Goal: Task Accomplishment & Management: Complete application form

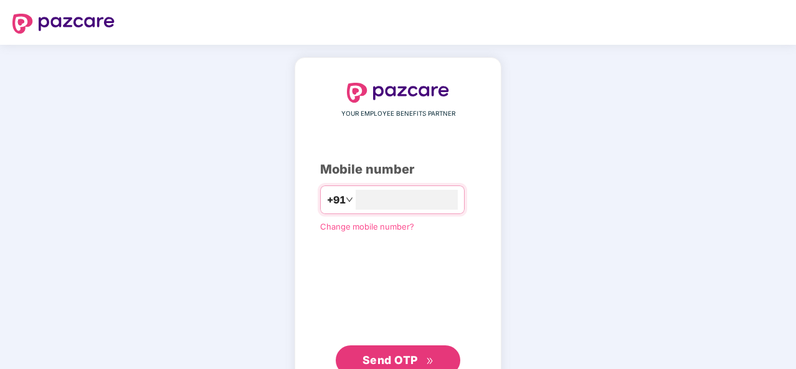
scroll to position [42, 0]
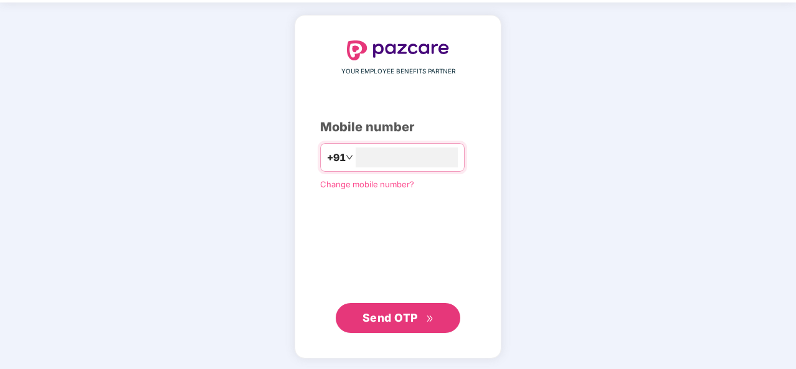
type input "**********"
click at [379, 313] on span "Send OTP" at bounding box center [390, 317] width 55 height 13
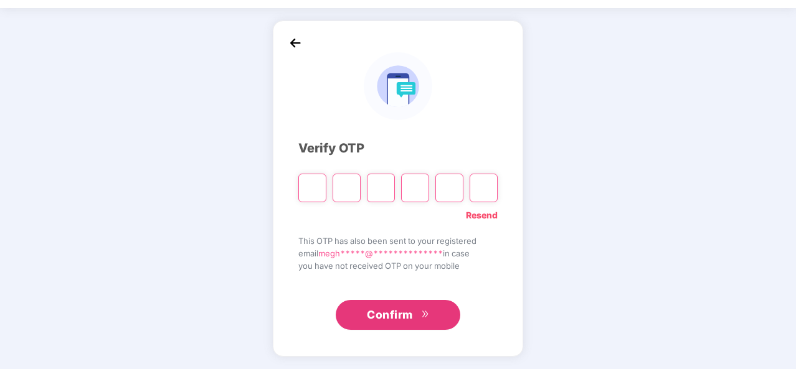
scroll to position [36, 0]
type input "*"
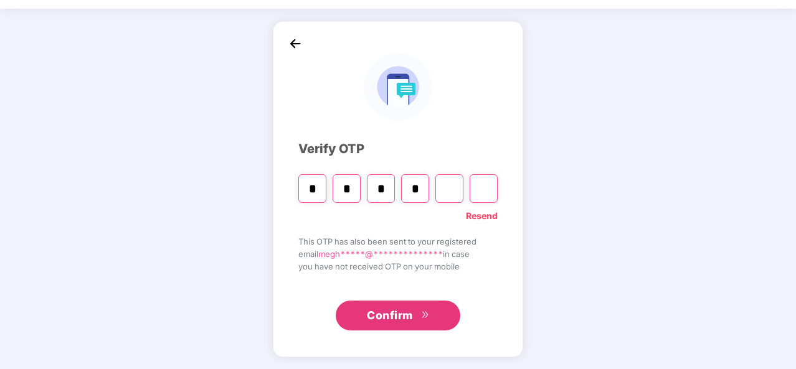
type input "*"
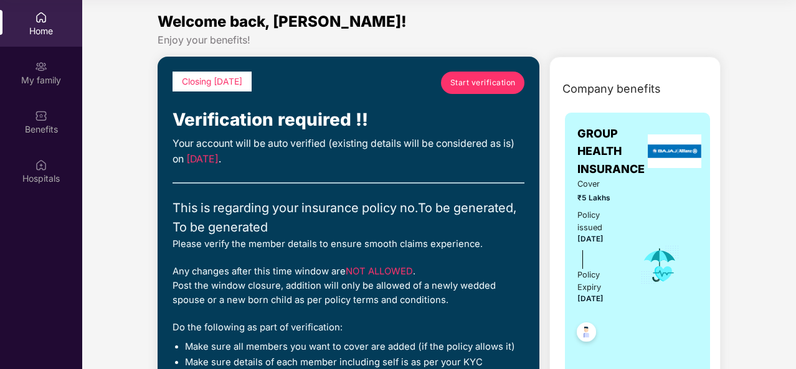
click at [482, 78] on span "Start verification" at bounding box center [482, 83] width 65 height 12
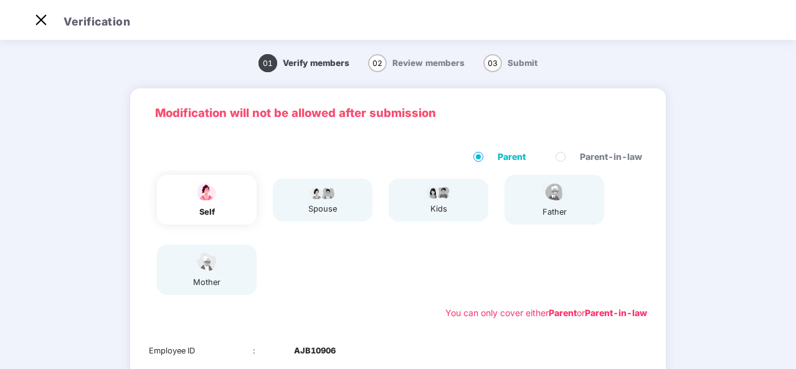
click at [384, 70] on span "02" at bounding box center [377, 63] width 19 height 18
click at [380, 63] on span "02" at bounding box center [377, 63] width 19 height 18
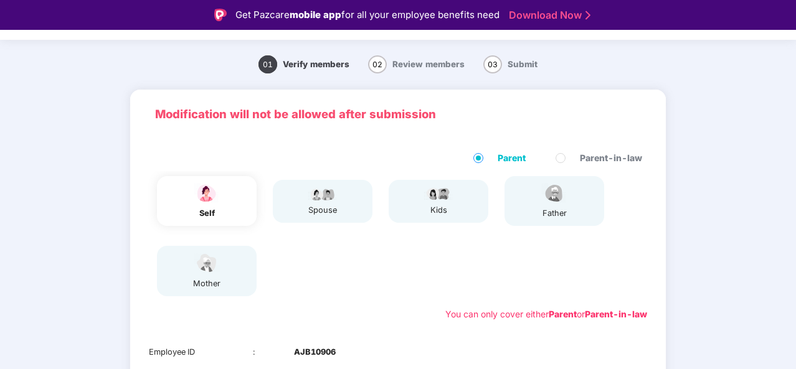
scroll to position [28, 0]
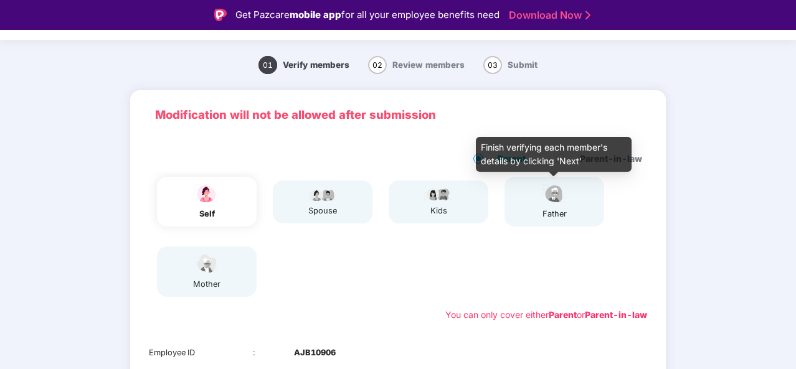
click at [554, 203] on img at bounding box center [554, 194] width 31 height 22
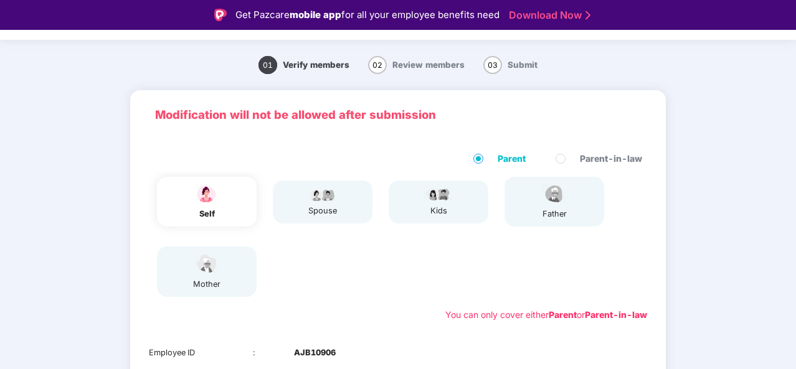
click at [572, 207] on div "father" at bounding box center [555, 202] width 100 height 50
click at [549, 214] on div "father" at bounding box center [554, 214] width 31 height 12
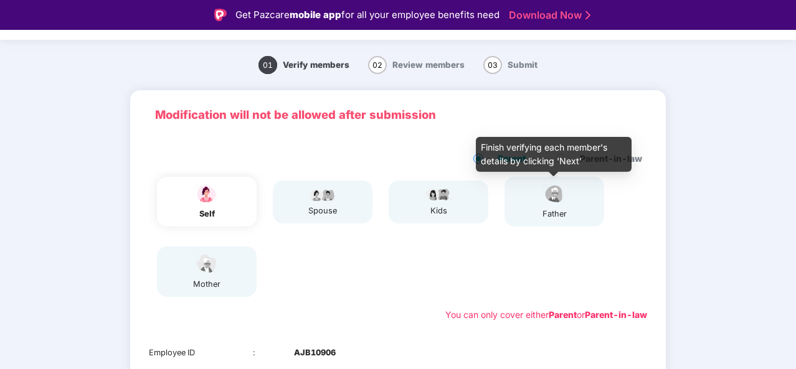
click at [549, 214] on div "father" at bounding box center [554, 214] width 31 height 12
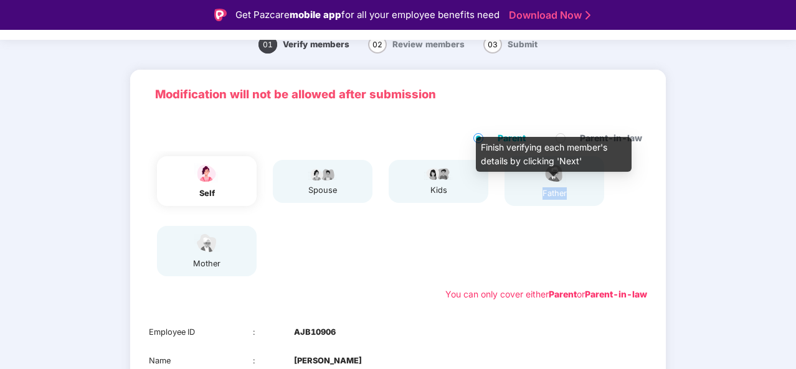
scroll to position [59, 0]
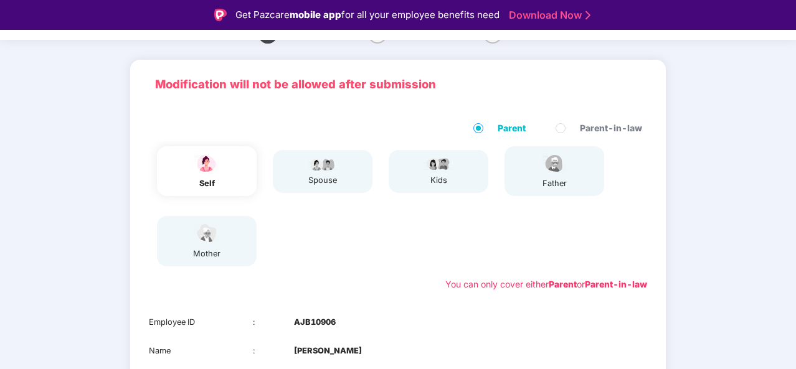
drag, startPoint x: 549, startPoint y: 214, endPoint x: 744, endPoint y: 153, distance: 204.9
click at [744, 153] on div "01 Verify members 02 Review members 03 Submit Modification will not be allowed …" at bounding box center [398, 290] width 796 height 551
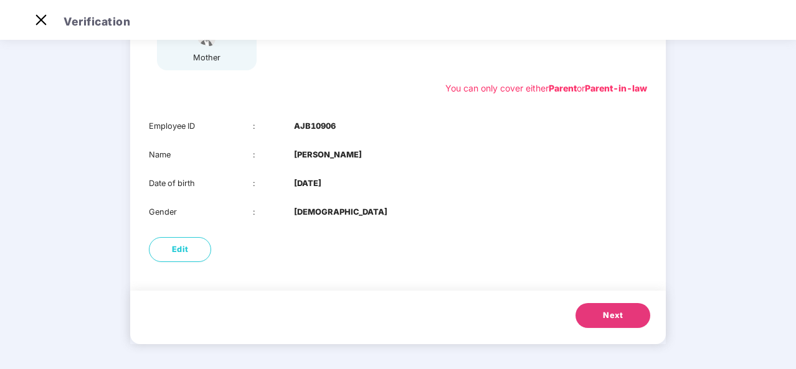
scroll to position [21, 0]
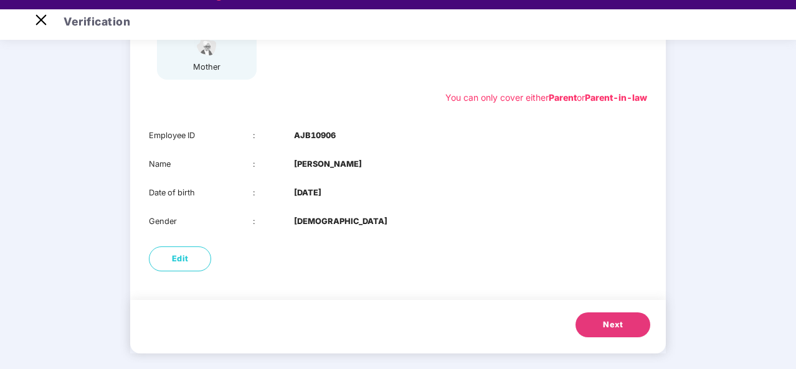
click at [606, 328] on span "Next" at bounding box center [613, 325] width 20 height 12
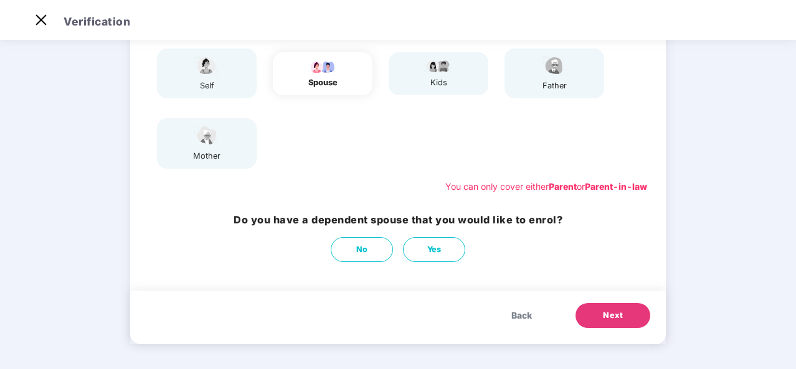
scroll to position [126, 0]
click at [354, 250] on button "No" at bounding box center [362, 249] width 62 height 25
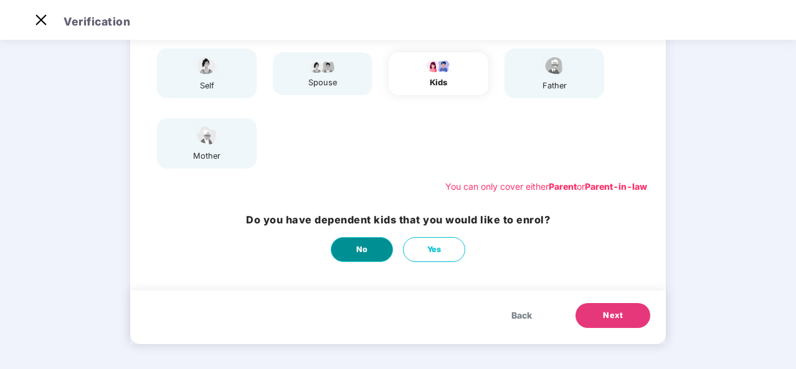
scroll to position [0, 0]
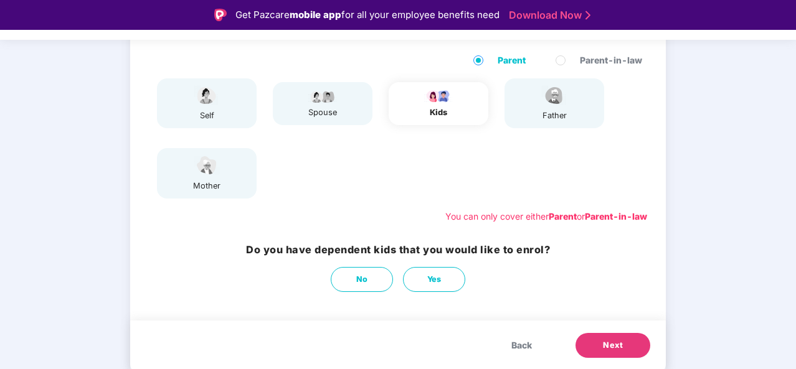
click at [597, 347] on button "Next" at bounding box center [613, 345] width 75 height 25
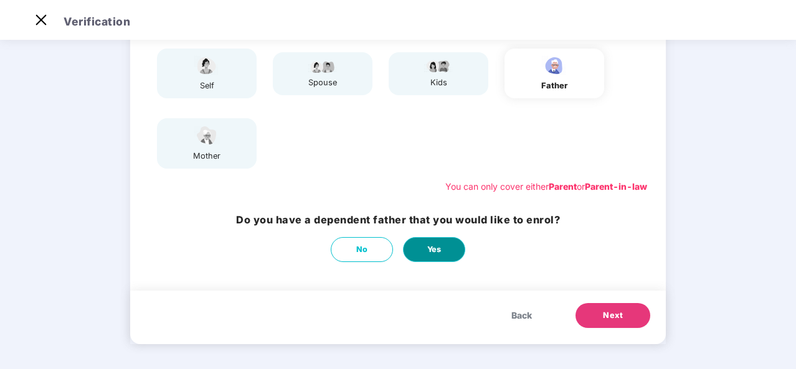
click at [422, 251] on button "Yes" at bounding box center [434, 249] width 62 height 25
select select "****"
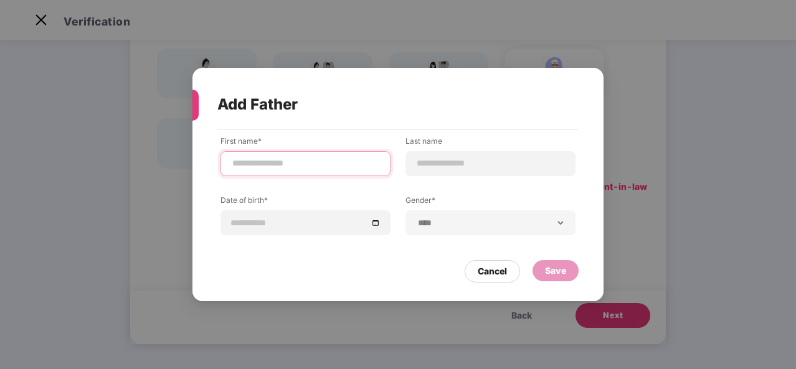
click at [237, 168] on input at bounding box center [305, 163] width 149 height 13
click at [313, 164] on input "*********" at bounding box center [305, 163] width 149 height 13
type input "******"
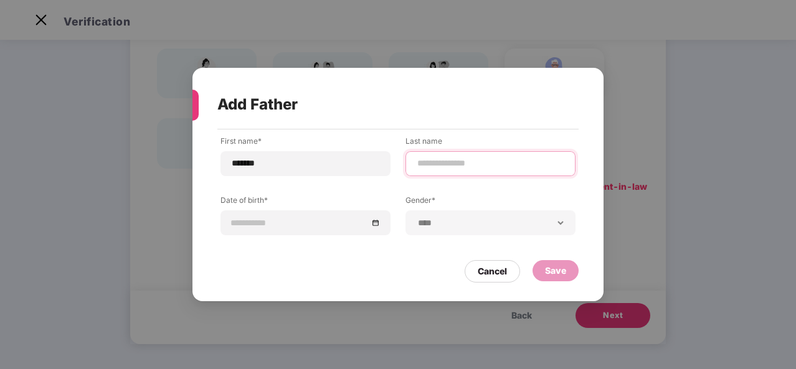
click at [421, 163] on input at bounding box center [490, 163] width 149 height 13
type input "**"
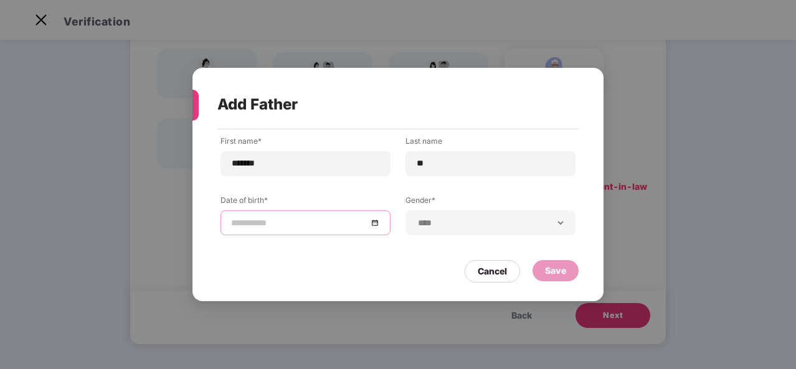
click at [335, 229] on input at bounding box center [299, 223] width 136 height 14
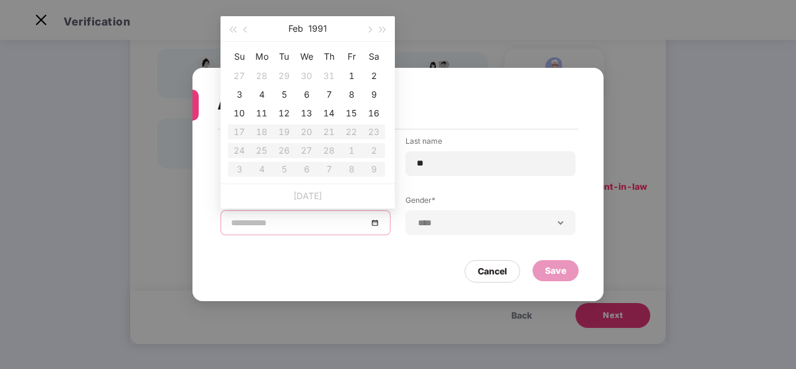
type input "**********"
click at [247, 30] on span "button" at bounding box center [247, 30] width 6 height 6
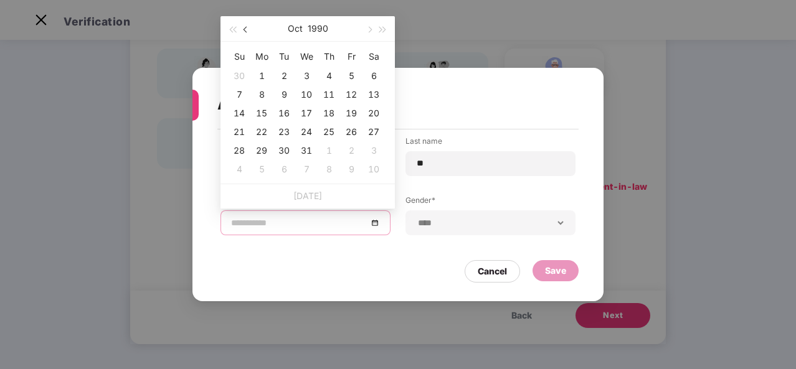
click at [247, 30] on span "button" at bounding box center [247, 30] width 6 height 6
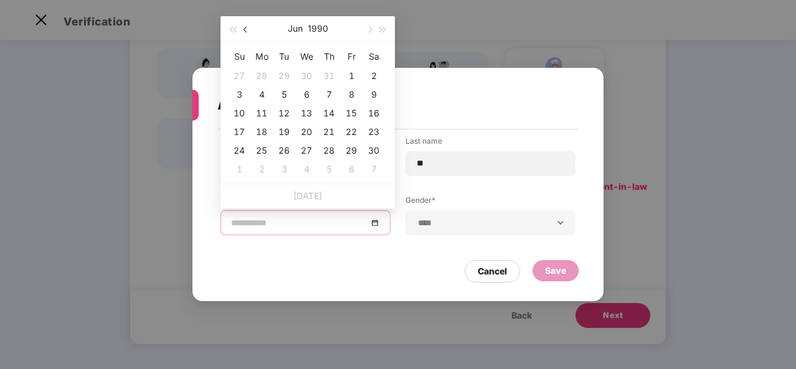
click at [247, 30] on span "button" at bounding box center [247, 30] width 6 height 6
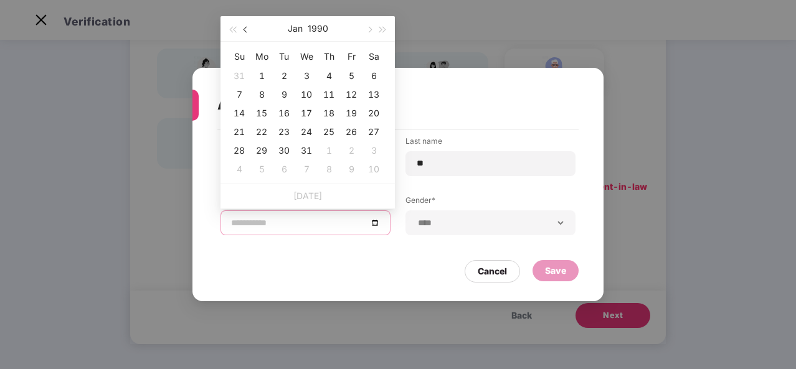
click at [247, 30] on span "button" at bounding box center [247, 30] width 6 height 6
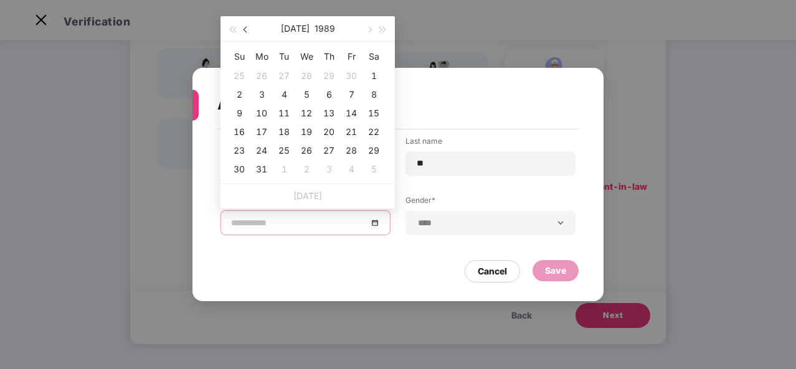
click at [247, 30] on span "button" at bounding box center [247, 30] width 6 height 6
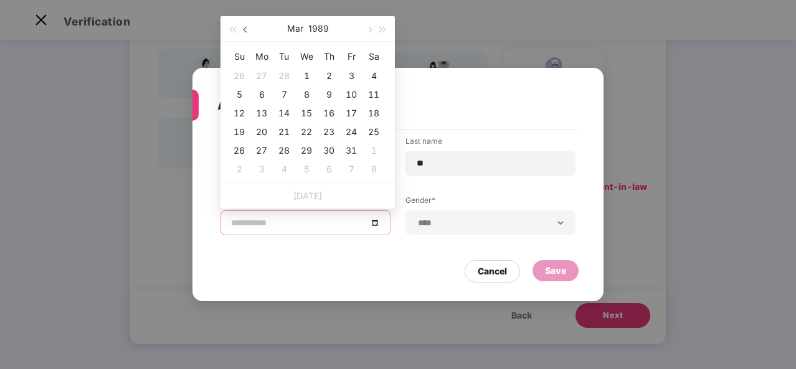
click at [247, 30] on span "button" at bounding box center [247, 30] width 6 height 6
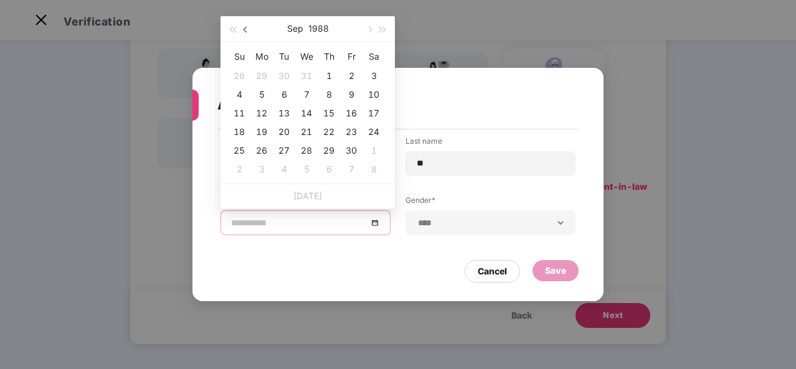
click at [247, 30] on span "button" at bounding box center [247, 30] width 6 height 6
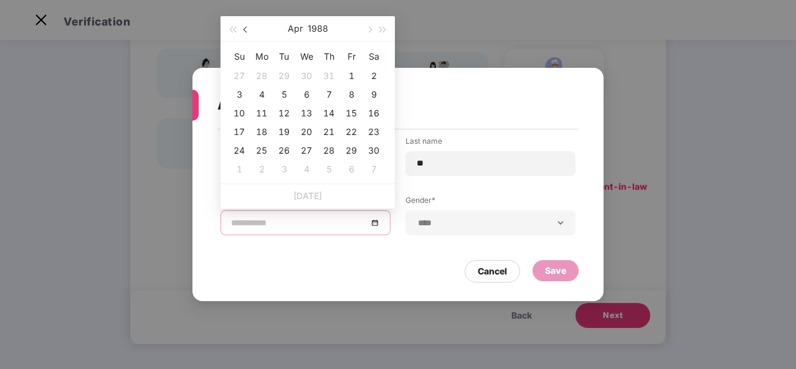
click at [247, 30] on span "button" at bounding box center [247, 30] width 6 height 6
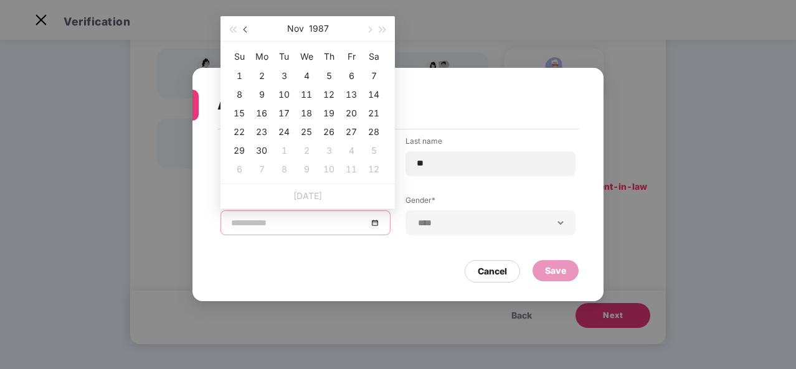
click at [247, 30] on span "button" at bounding box center [247, 30] width 6 height 6
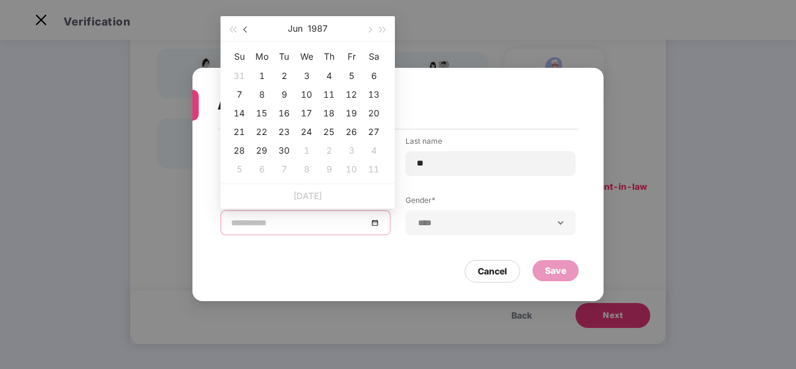
click at [247, 30] on span "button" at bounding box center [247, 30] width 6 height 6
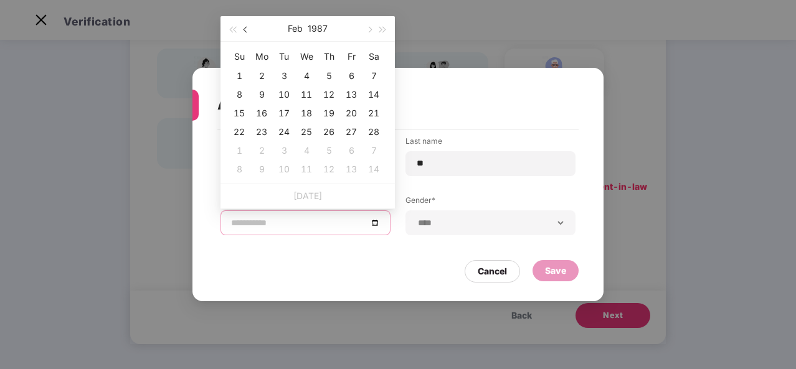
click at [247, 30] on span "button" at bounding box center [247, 30] width 6 height 6
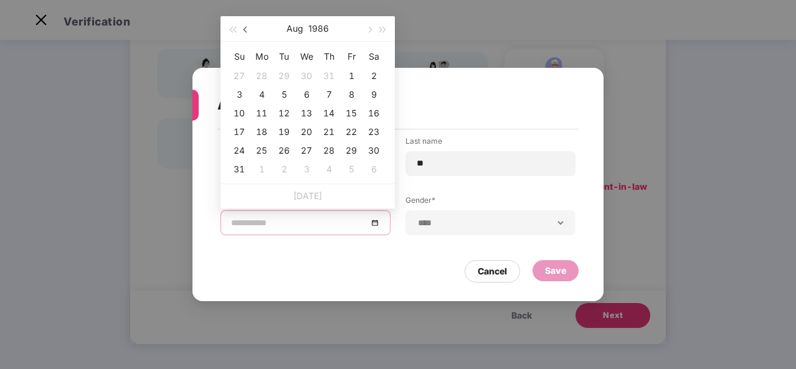
click at [247, 30] on span "button" at bounding box center [247, 30] width 6 height 6
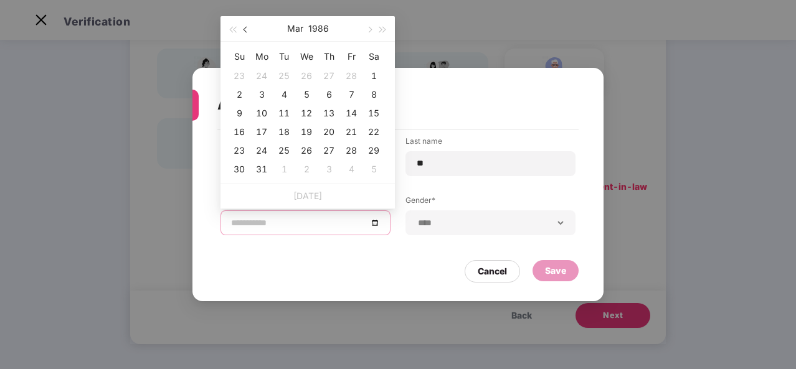
click at [247, 30] on span "button" at bounding box center [247, 30] width 6 height 6
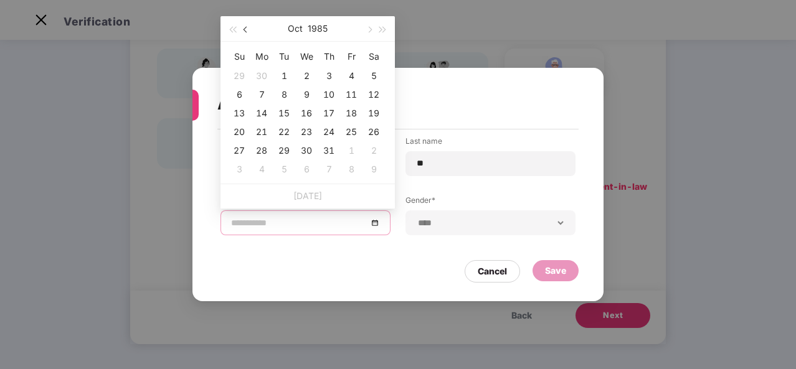
click at [247, 30] on span "button" at bounding box center [247, 30] width 6 height 6
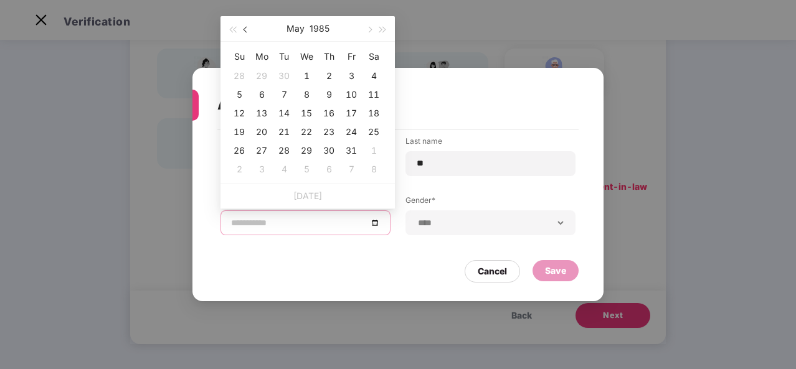
click at [247, 30] on span "button" at bounding box center [247, 30] width 6 height 6
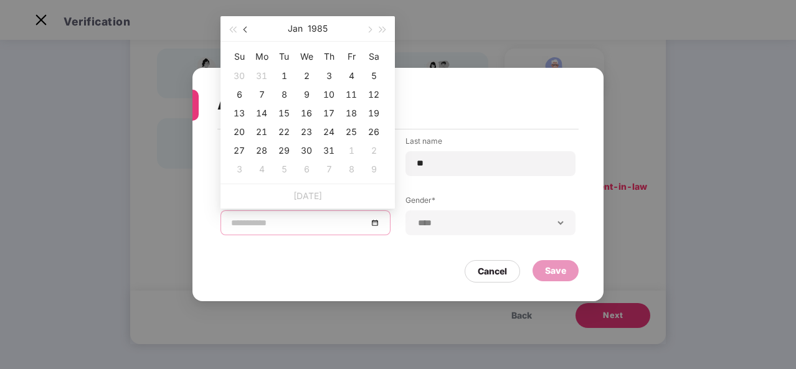
click at [247, 30] on span "button" at bounding box center [247, 30] width 6 height 6
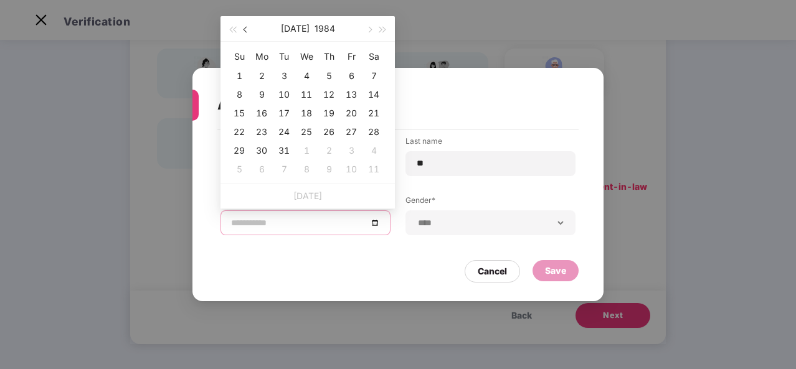
click at [247, 30] on span "button" at bounding box center [247, 30] width 6 height 6
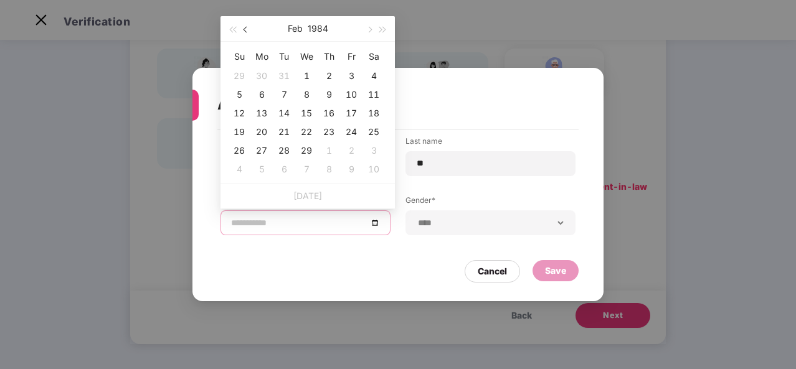
click at [247, 30] on span "button" at bounding box center [247, 30] width 6 height 6
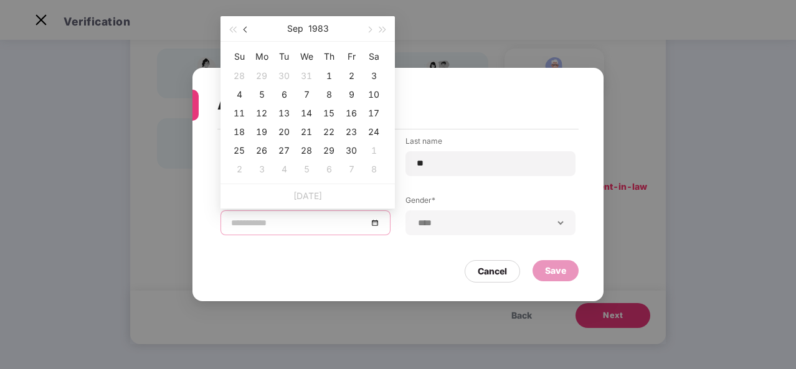
click at [247, 30] on span "button" at bounding box center [247, 30] width 6 height 6
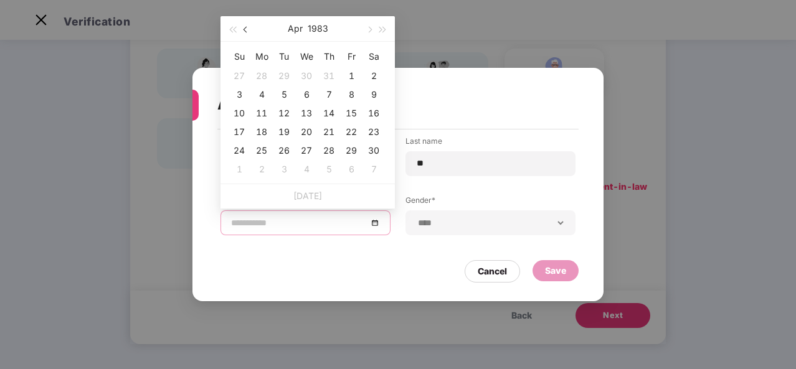
click at [247, 30] on span "button" at bounding box center [247, 30] width 6 height 6
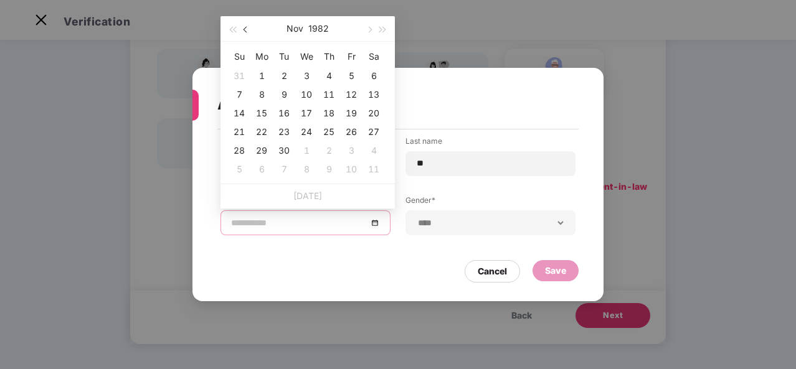
click at [247, 30] on span "button" at bounding box center [247, 30] width 6 height 6
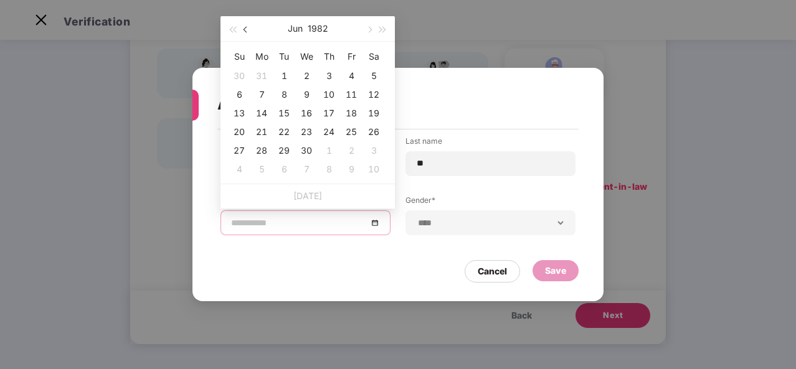
click at [247, 30] on span "button" at bounding box center [247, 30] width 6 height 6
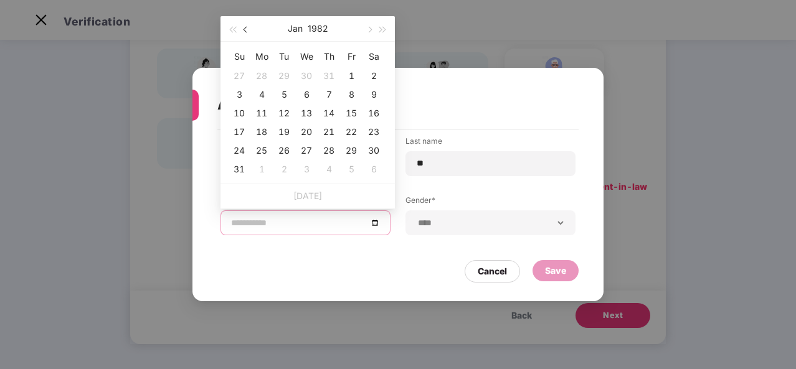
click at [247, 30] on span "button" at bounding box center [247, 30] width 6 height 6
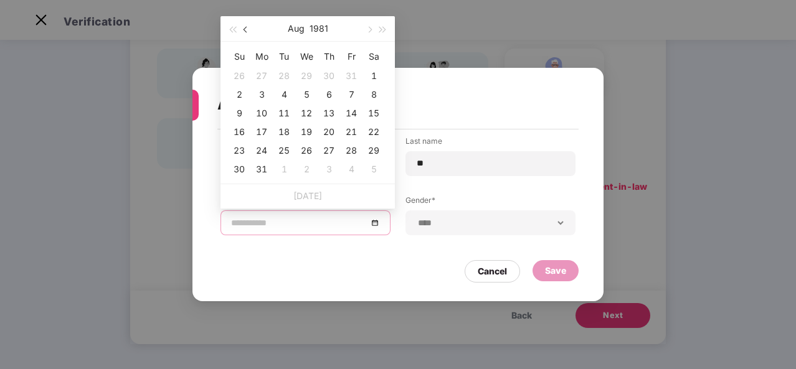
click at [247, 30] on span "button" at bounding box center [247, 30] width 6 height 6
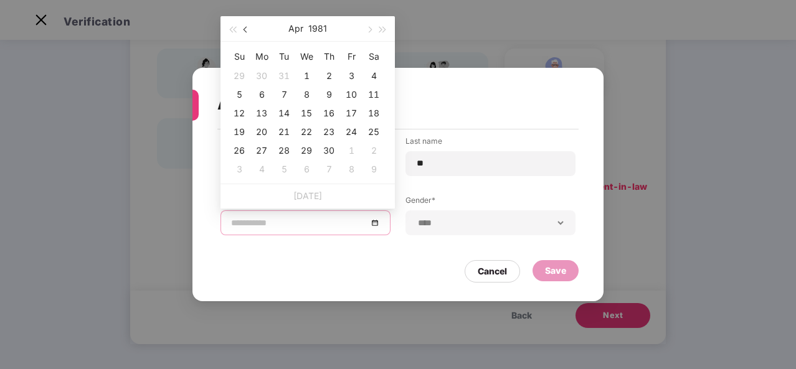
click at [247, 30] on span "button" at bounding box center [247, 30] width 6 height 6
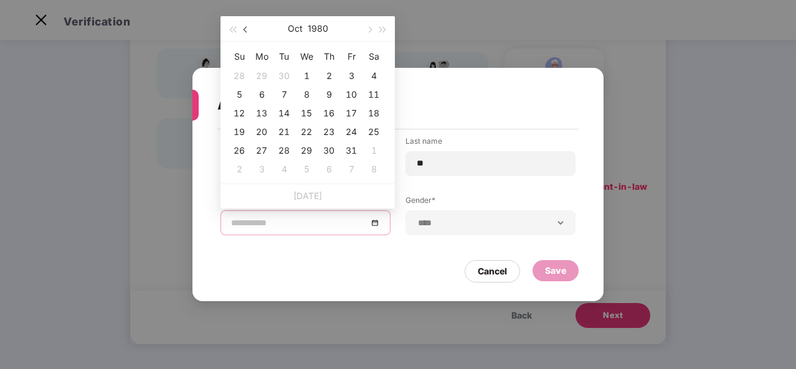
click at [247, 30] on span "button" at bounding box center [247, 30] width 6 height 6
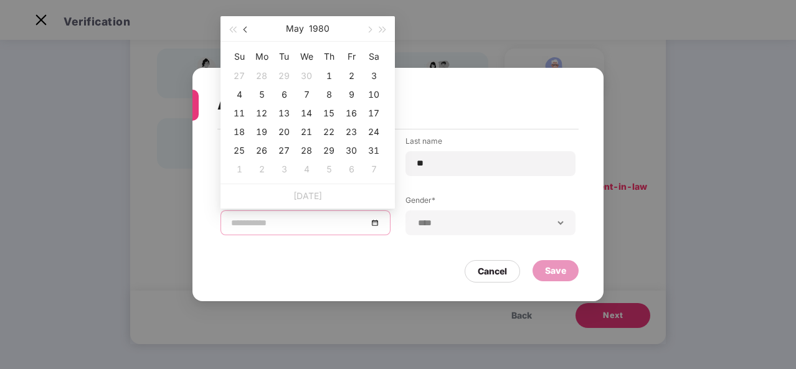
click at [247, 30] on span "button" at bounding box center [247, 30] width 6 height 6
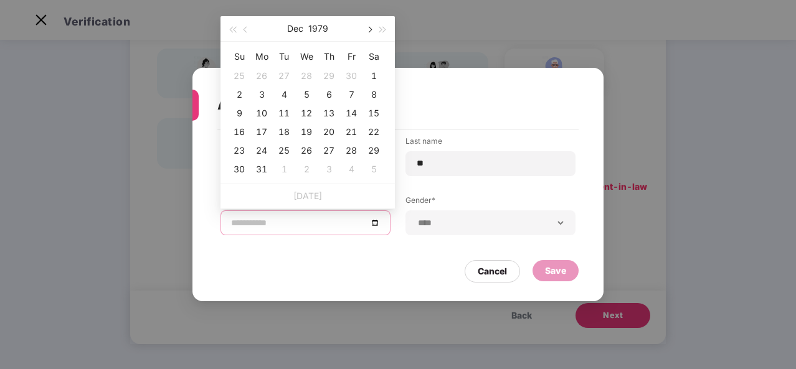
click at [371, 27] on button "button" at bounding box center [369, 28] width 14 height 25
type input "**********"
click at [280, 71] on div "1" at bounding box center [284, 76] width 15 height 15
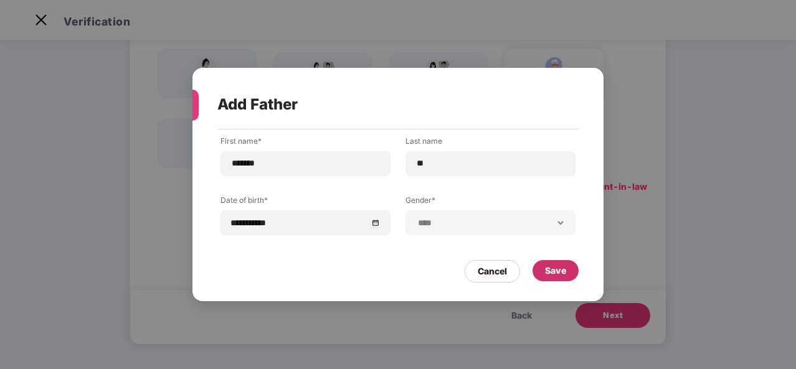
click at [558, 275] on div "Save" at bounding box center [555, 271] width 21 height 14
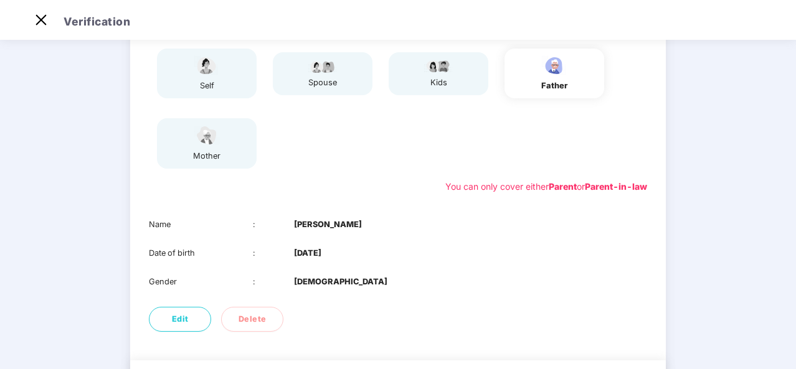
scroll to position [196, 0]
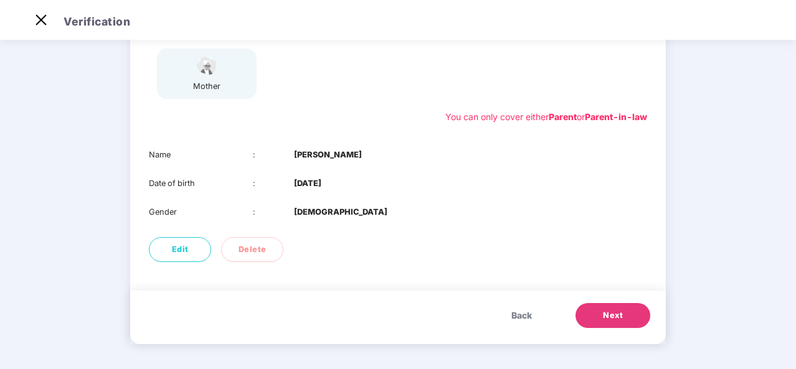
click at [625, 315] on button "Next" at bounding box center [613, 315] width 75 height 25
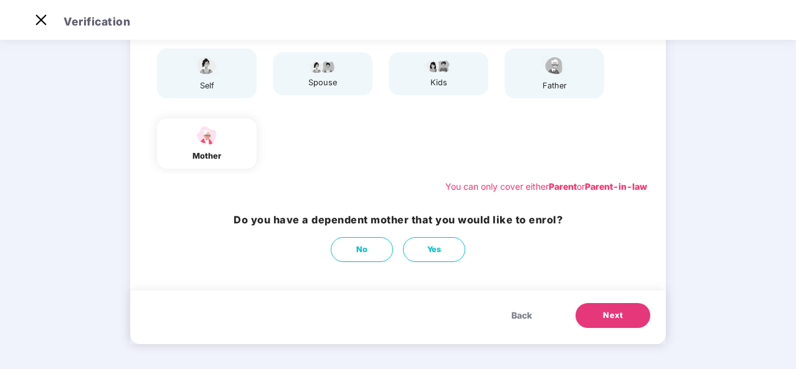
scroll to position [126, 0]
click at [420, 246] on button "Yes" at bounding box center [434, 249] width 62 height 25
select select "******"
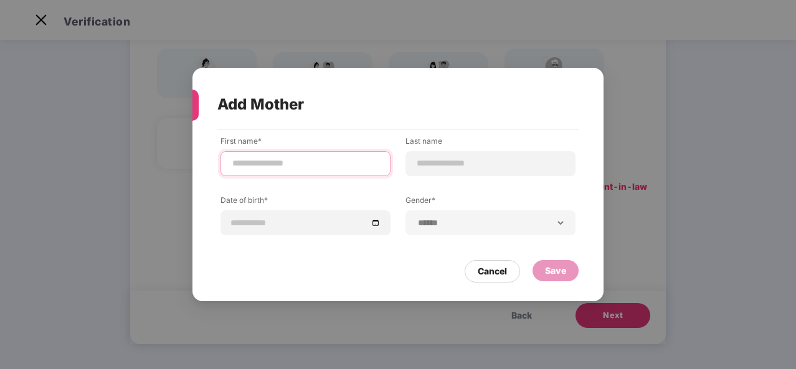
click at [287, 163] on input at bounding box center [305, 163] width 149 height 13
type input "*******"
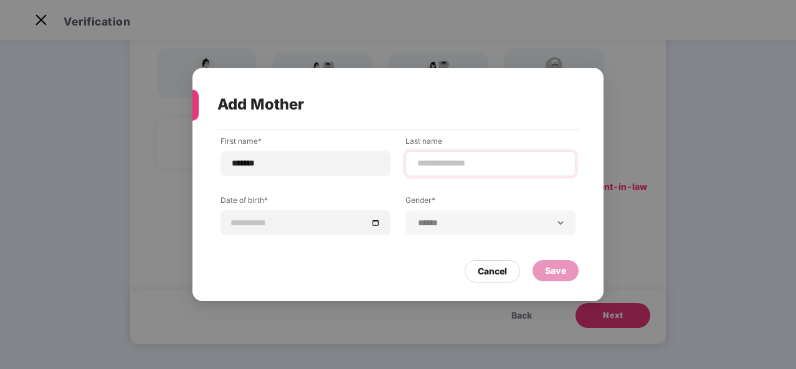
click at [454, 171] on div at bounding box center [491, 163] width 170 height 25
click at [453, 168] on input at bounding box center [490, 163] width 149 height 13
type input "*"
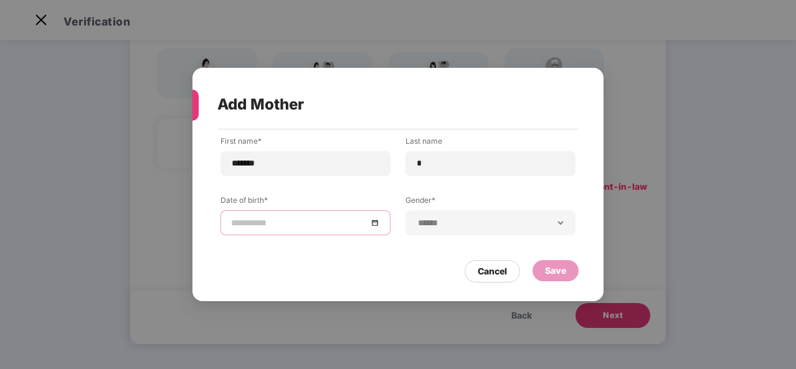
click at [252, 225] on input at bounding box center [299, 223] width 136 height 14
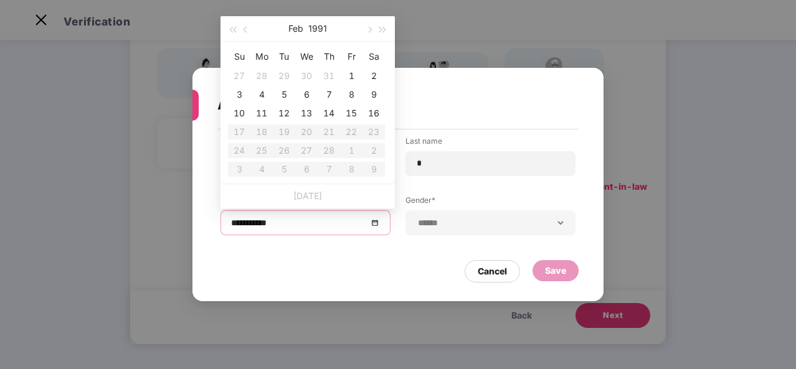
type input "**********"
click at [232, 29] on span "button" at bounding box center [232, 30] width 6 height 6
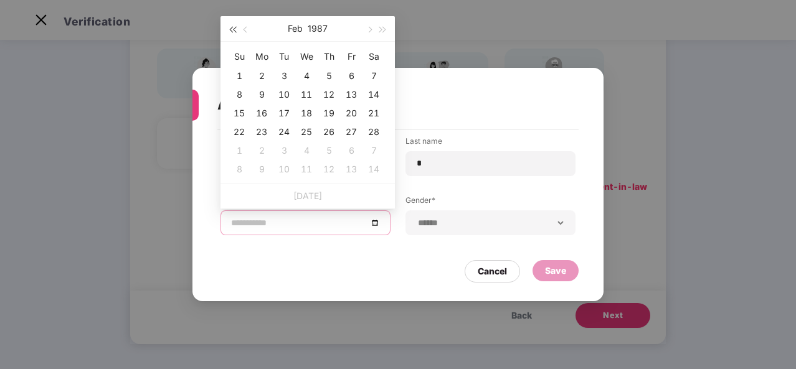
click at [232, 29] on span "button" at bounding box center [232, 30] width 6 height 6
click at [370, 28] on span "button" at bounding box center [369, 30] width 6 height 6
click at [370, 27] on button "button" at bounding box center [369, 28] width 14 height 25
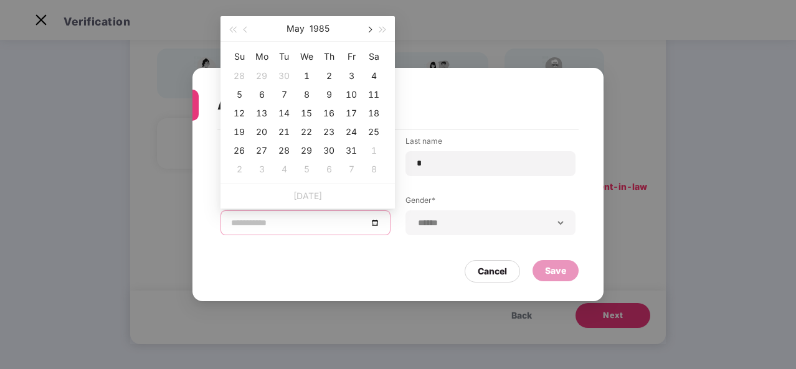
click at [370, 27] on button "button" at bounding box center [369, 28] width 14 height 25
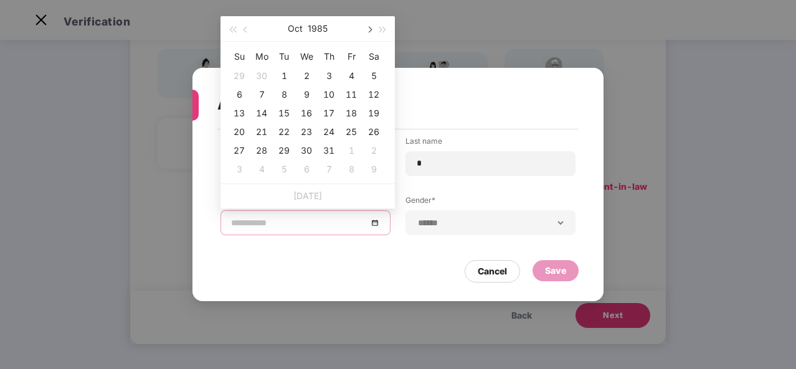
click at [370, 27] on button "button" at bounding box center [369, 28] width 14 height 25
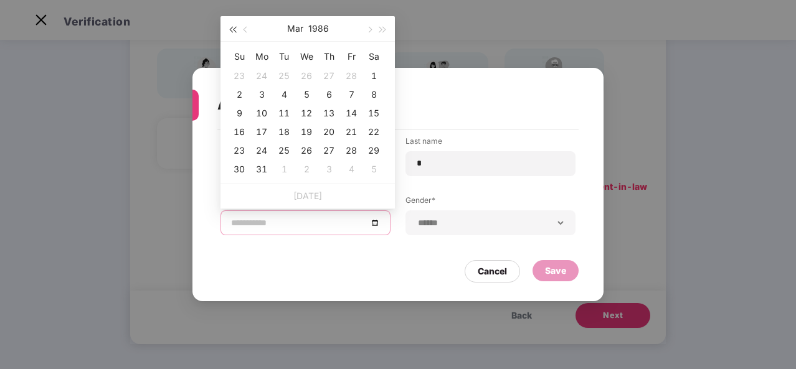
click at [234, 30] on span "button" at bounding box center [232, 30] width 6 height 6
click at [235, 30] on span "button" at bounding box center [232, 30] width 6 height 6
click at [374, 29] on button "button" at bounding box center [369, 28] width 14 height 25
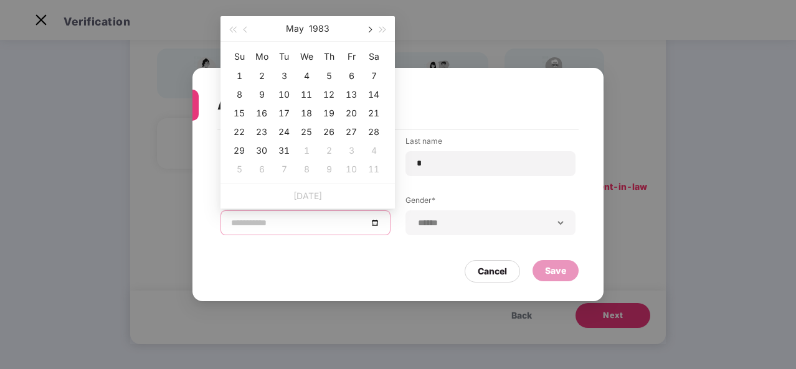
click at [374, 29] on button "button" at bounding box center [369, 28] width 14 height 25
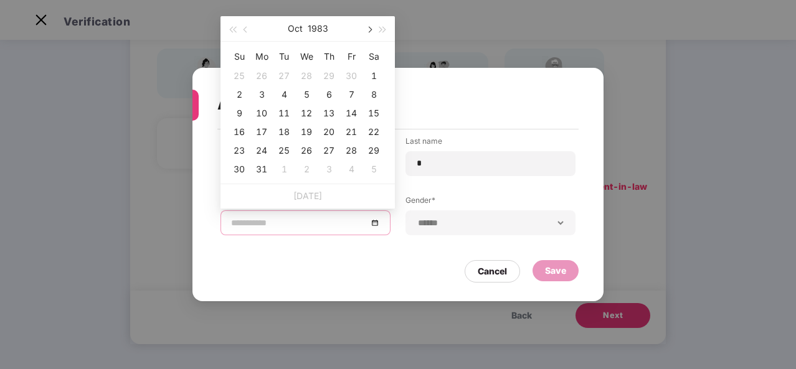
click at [374, 29] on button "button" at bounding box center [369, 28] width 14 height 25
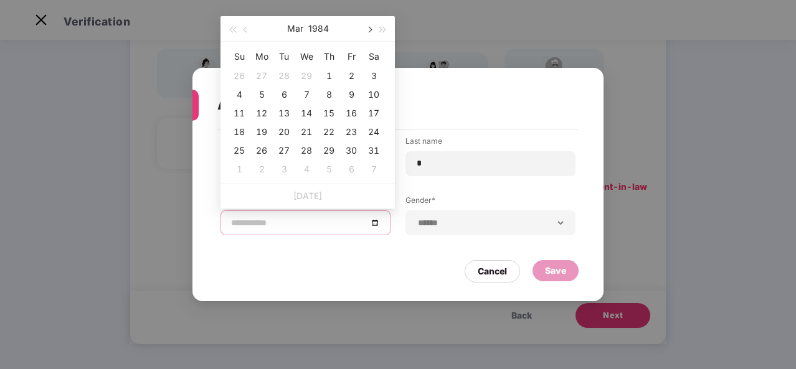
click at [374, 29] on button "button" at bounding box center [369, 28] width 14 height 25
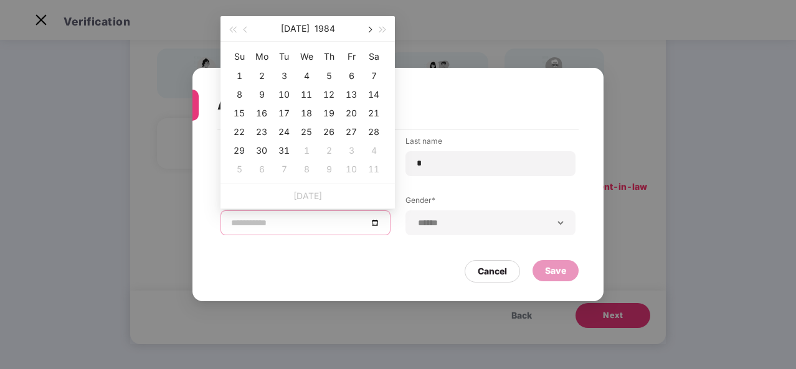
click at [374, 29] on button "button" at bounding box center [369, 28] width 14 height 25
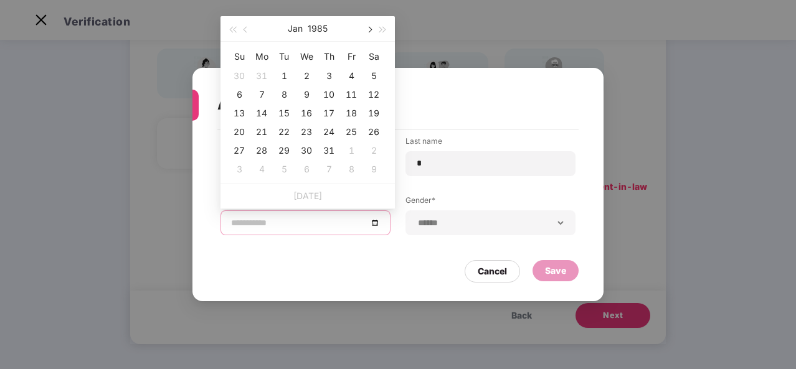
click at [374, 29] on button "button" at bounding box center [369, 28] width 14 height 25
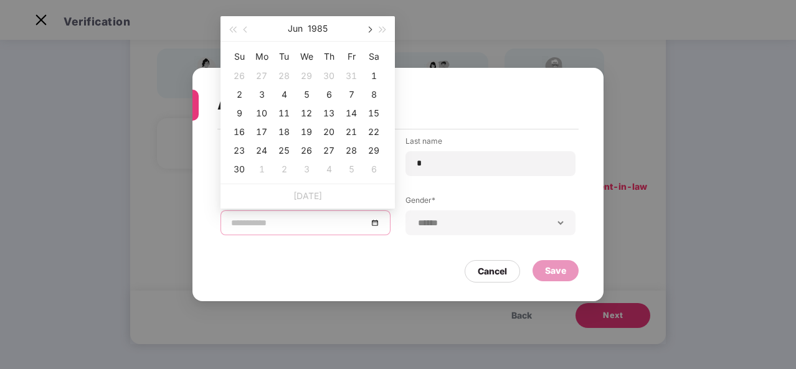
click at [374, 29] on button "button" at bounding box center [369, 28] width 14 height 25
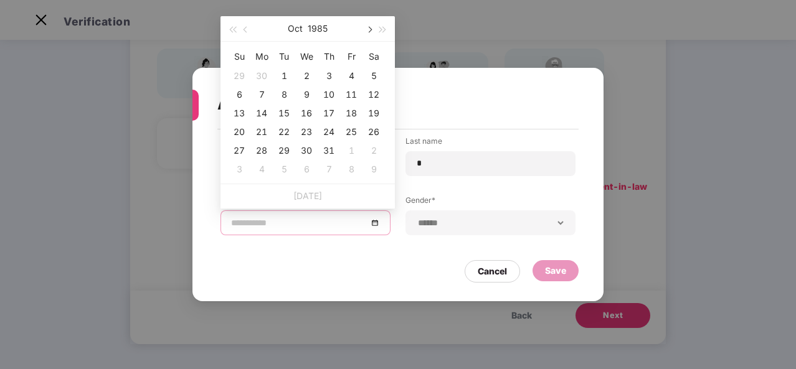
click at [374, 29] on button "button" at bounding box center [369, 28] width 14 height 25
click at [242, 29] on button "button" at bounding box center [246, 28] width 14 height 25
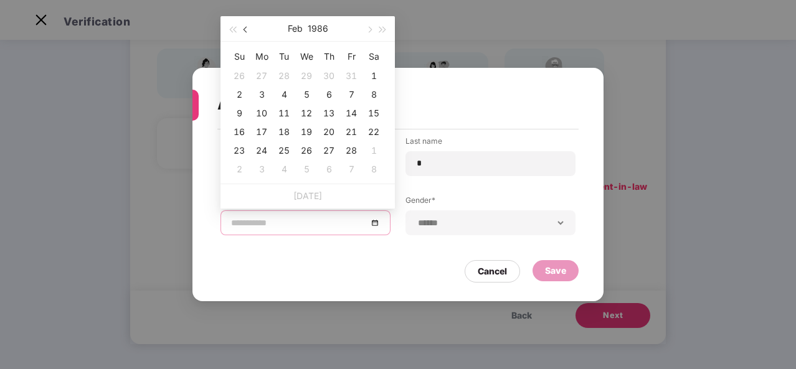
click at [242, 29] on button "button" at bounding box center [246, 28] width 14 height 25
type input "**********"
click at [303, 73] on div "1" at bounding box center [306, 76] width 15 height 15
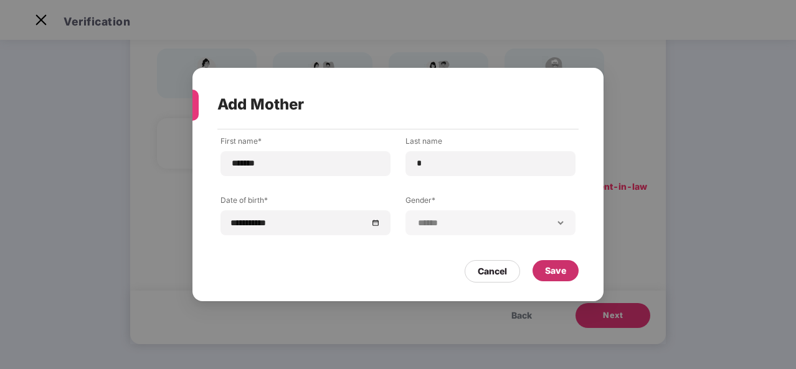
click at [545, 273] on div "Save" at bounding box center [555, 271] width 21 height 14
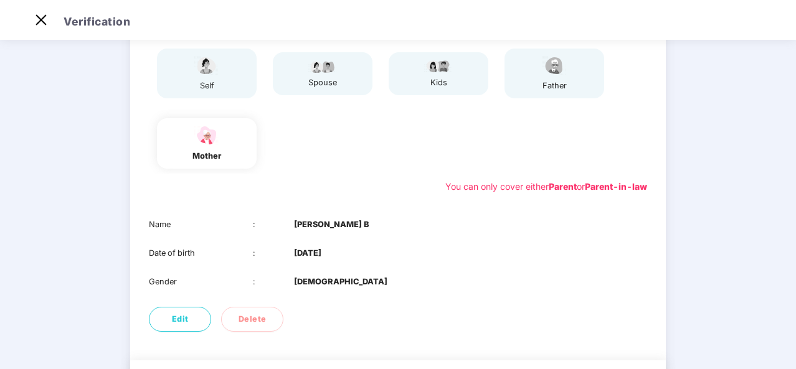
scroll to position [196, 0]
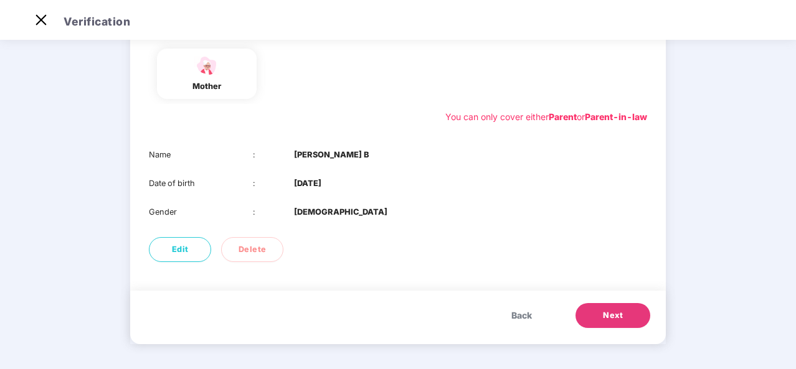
click at [608, 319] on span "Next" at bounding box center [613, 316] width 20 height 12
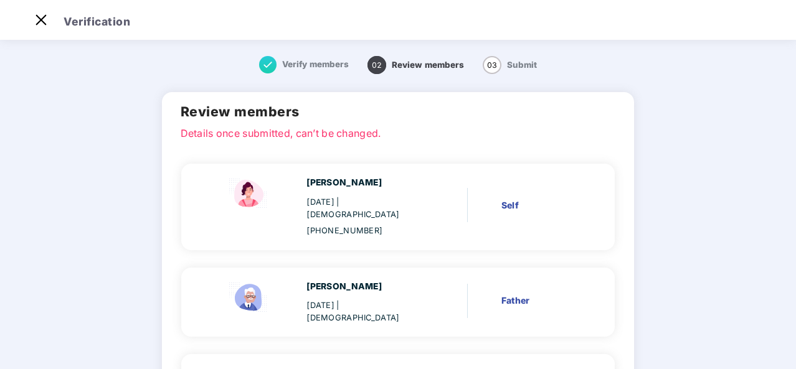
scroll to position [143, 0]
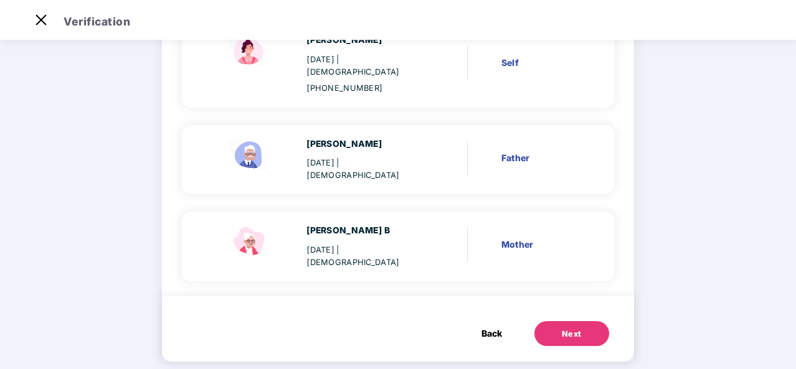
click at [567, 328] on div "Next" at bounding box center [572, 334] width 20 height 12
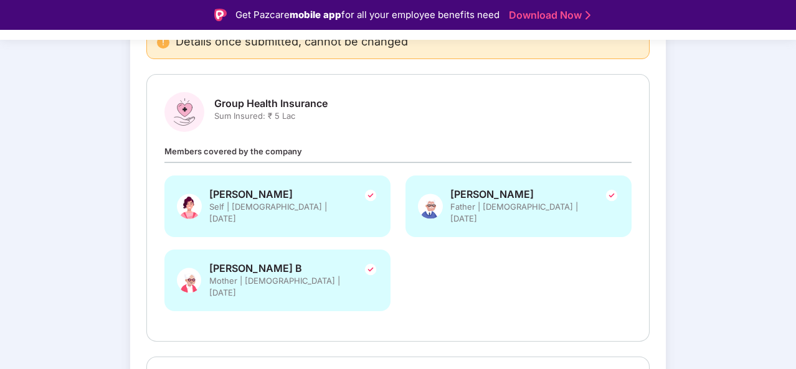
scroll to position [356, 0]
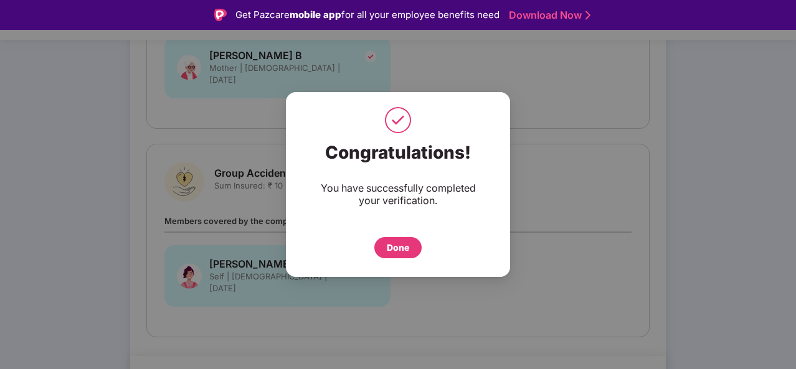
click at [389, 245] on div "Done" at bounding box center [398, 248] width 22 height 14
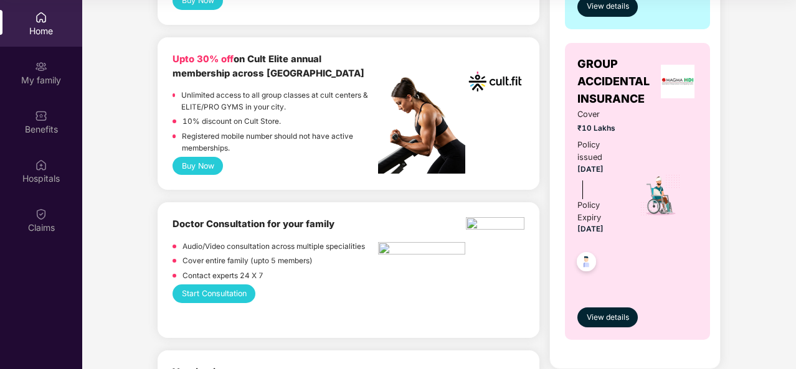
scroll to position [139, 0]
